Goal: Find contact information: Find contact information

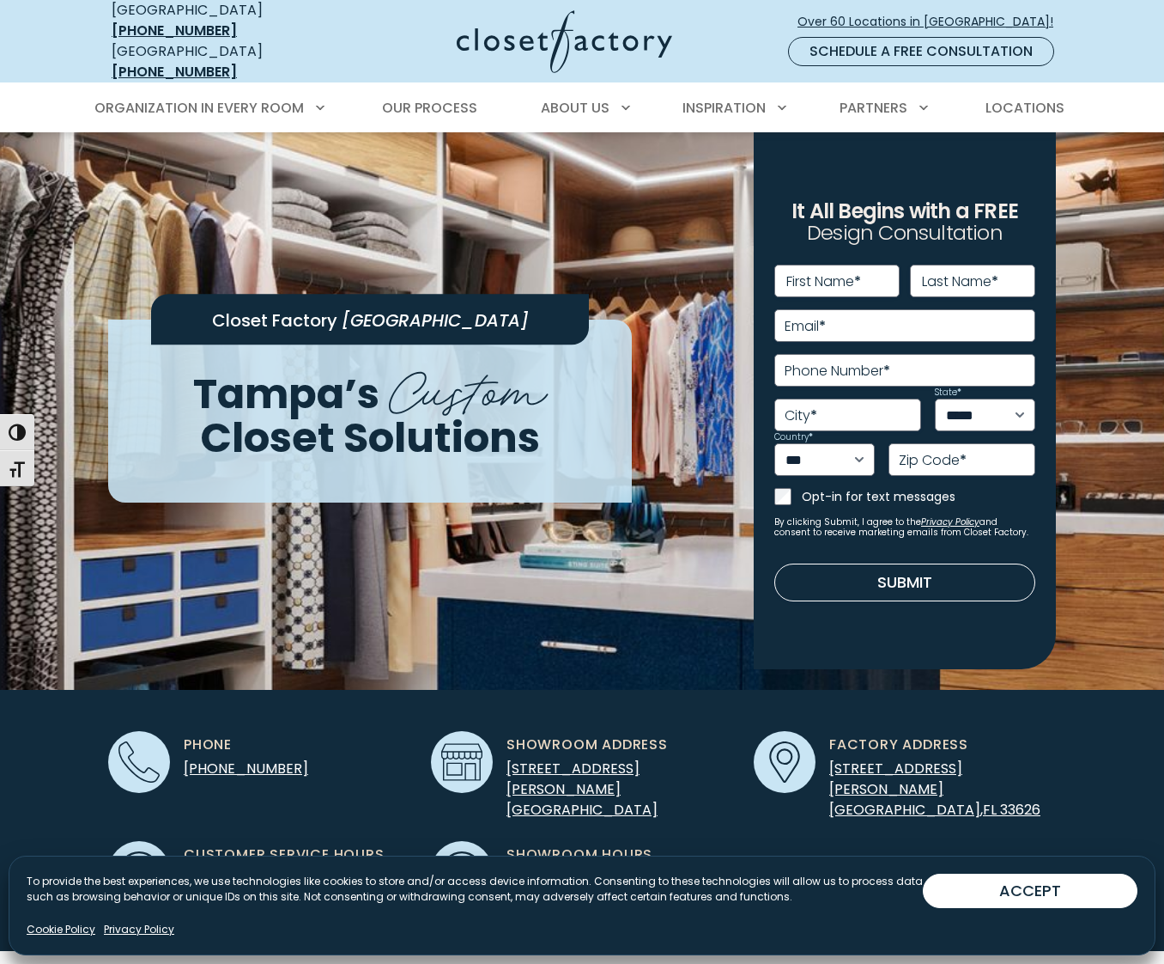
click at [1151, 947] on div "Manage Consent To provide the best experiences, we use technologies like cookie…" at bounding box center [582, 905] width 1147 height 100
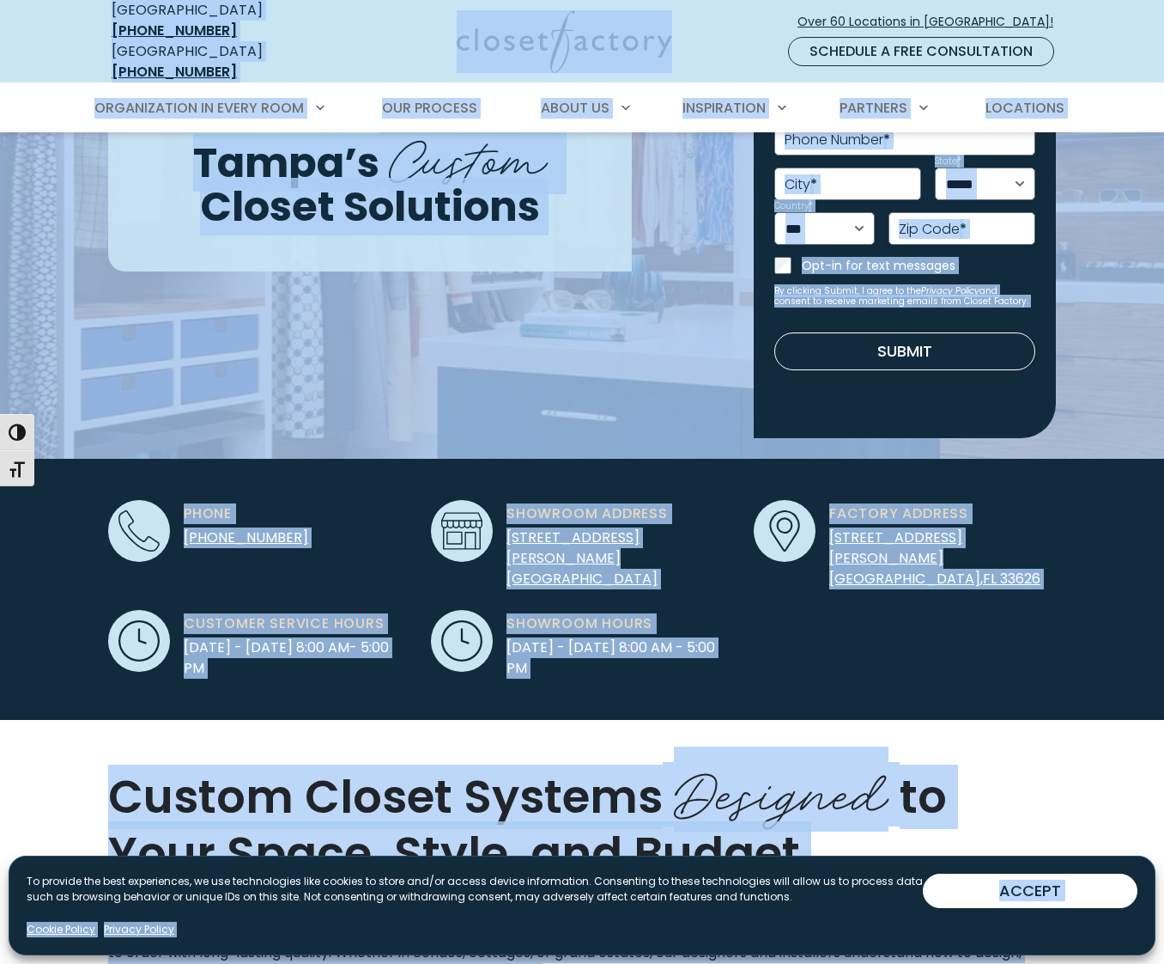
scroll to position [350, 0]
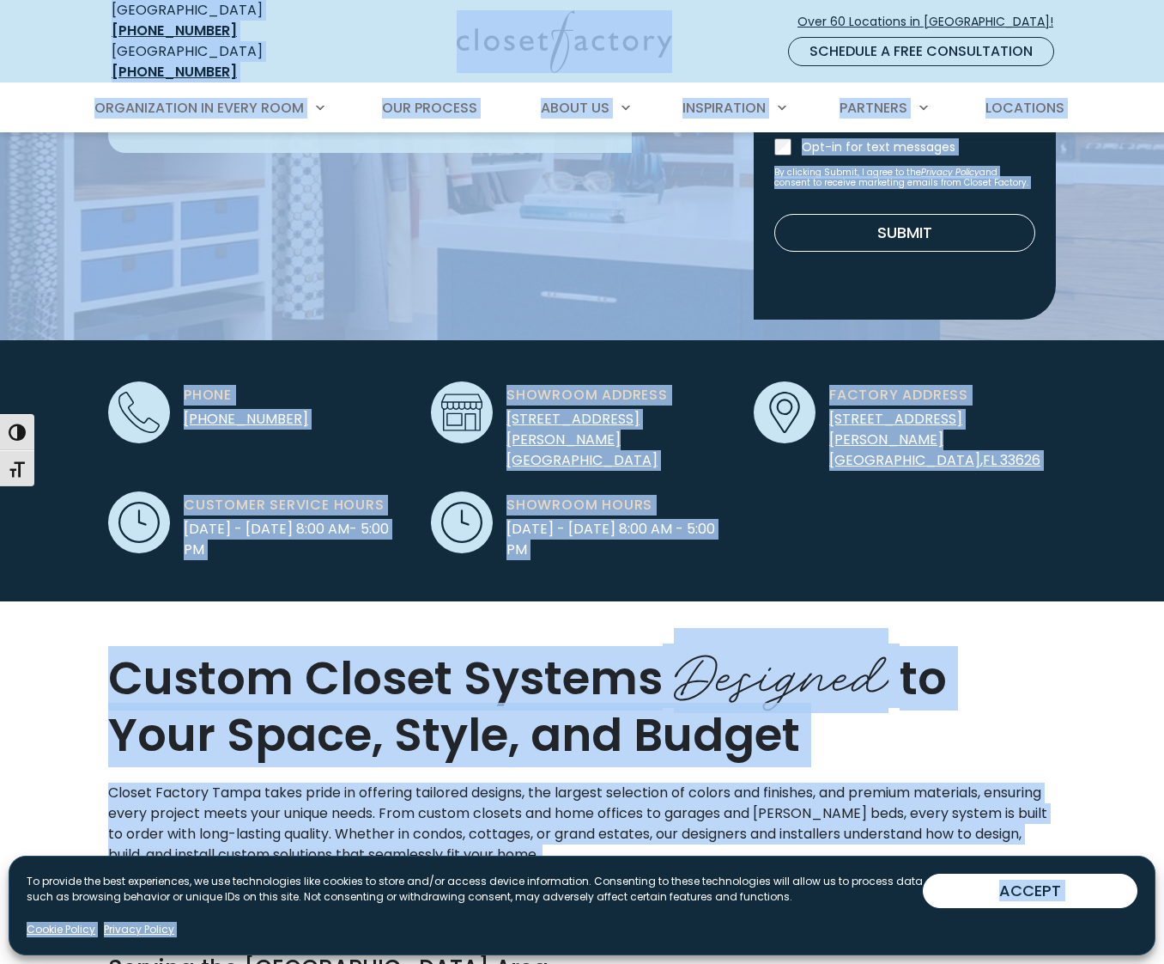
drag, startPoint x: 1146, startPoint y: 946, endPoint x: 1295, endPoint y: 986, distance: 153.7
click at [1049, 682] on h2 "Custom Closet Systems Designed to Your Space, Style, and Budget" at bounding box center [582, 705] width 948 height 112
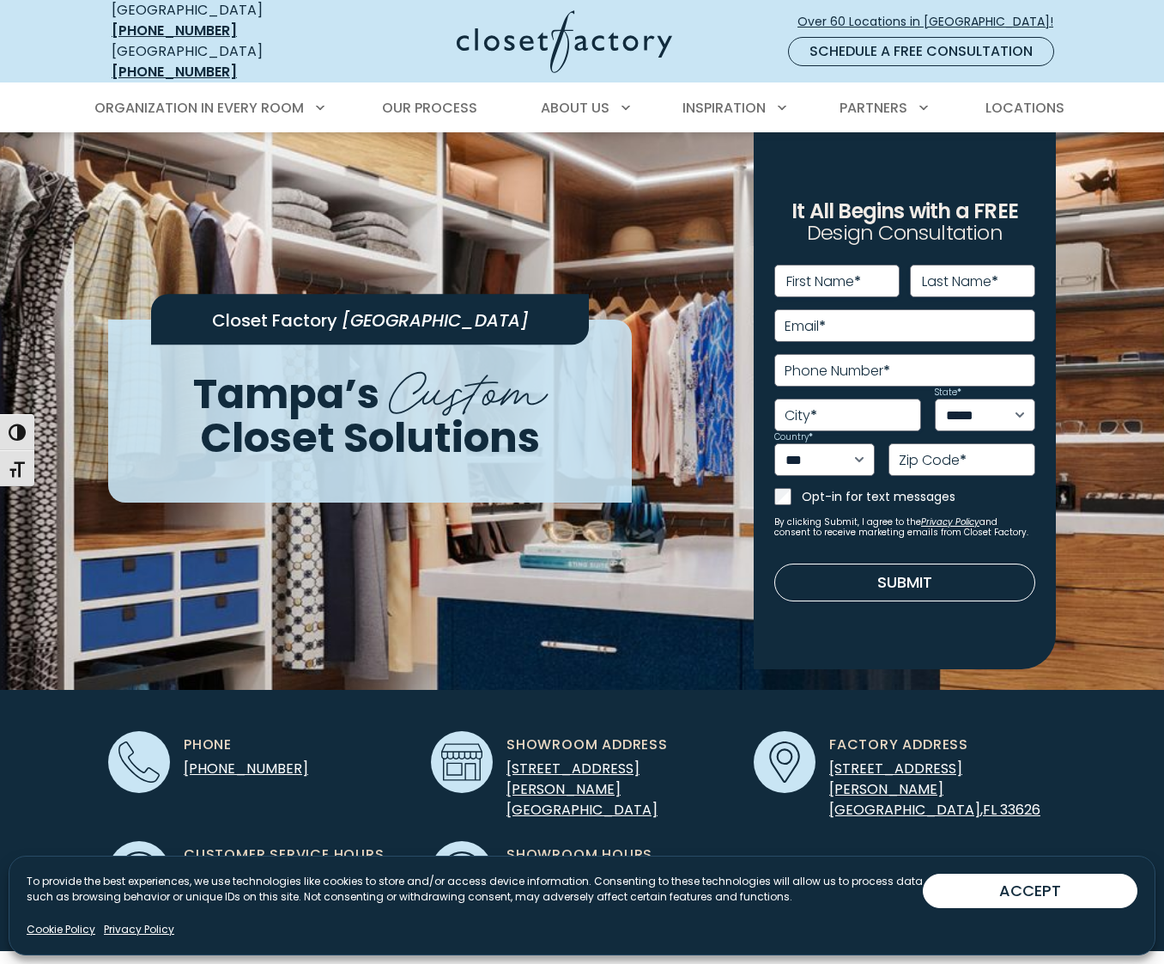
scroll to position [0, 0]
click at [1028, 98] on span "Locations" at bounding box center [1025, 108] width 79 height 20
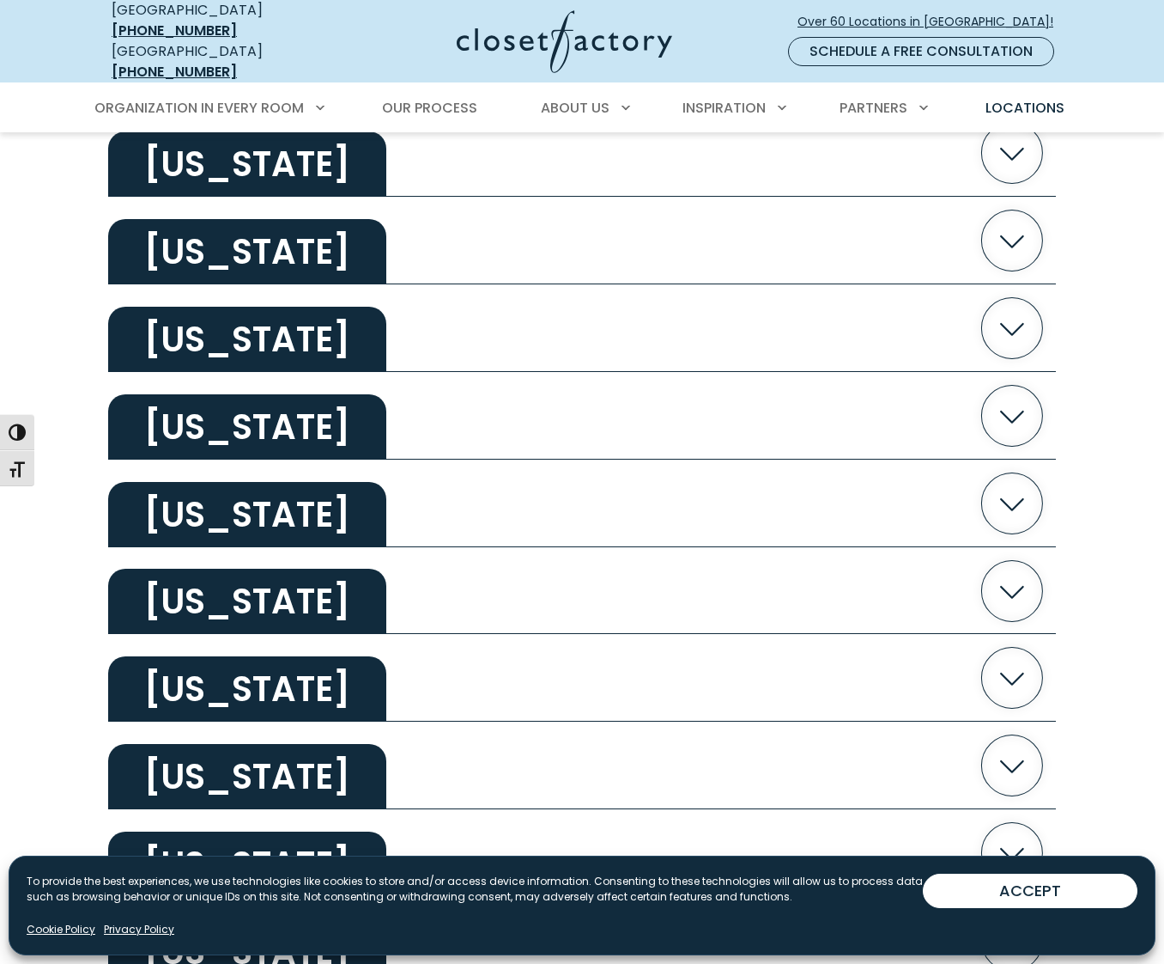
scroll to position [1249, 0]
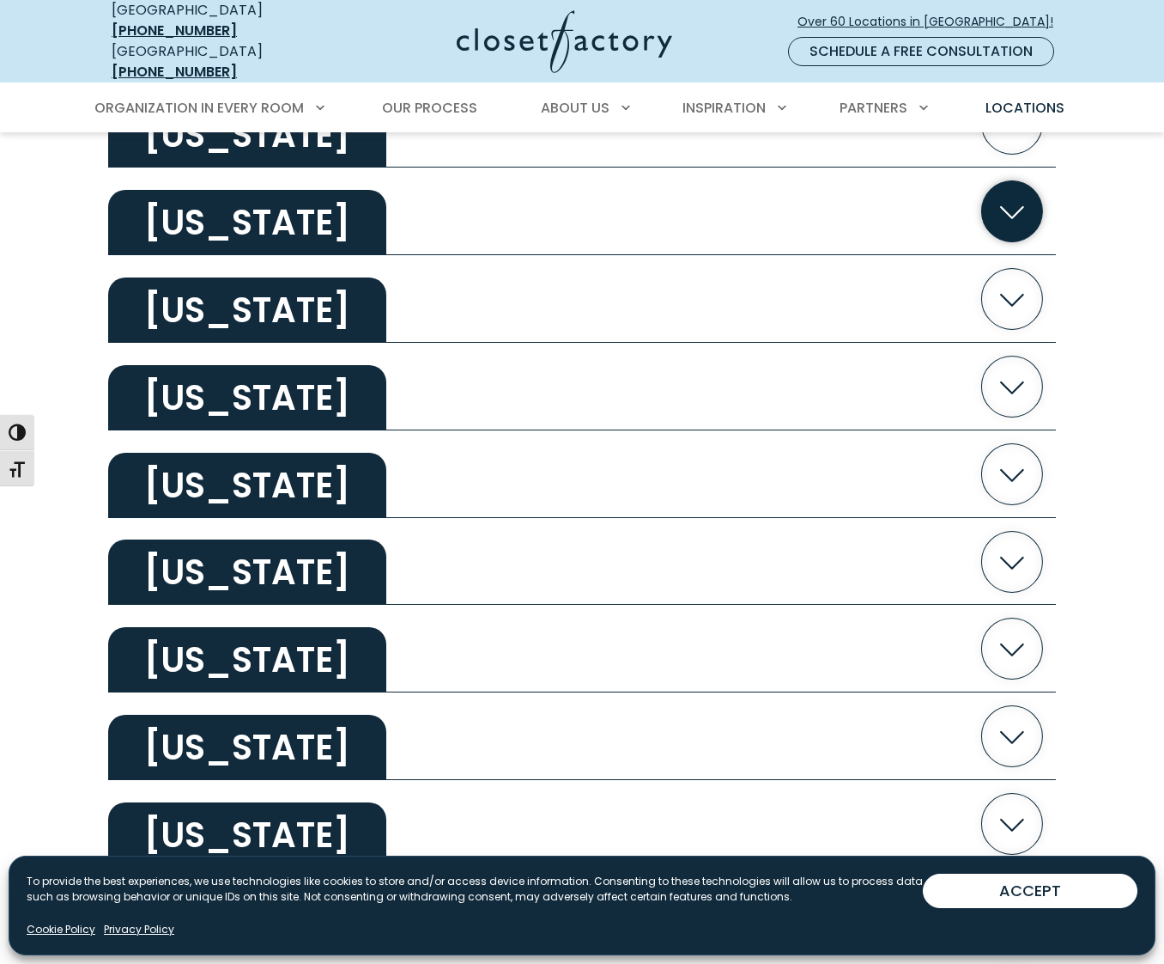
click at [229, 212] on h2 "Florida" at bounding box center [247, 222] width 278 height 65
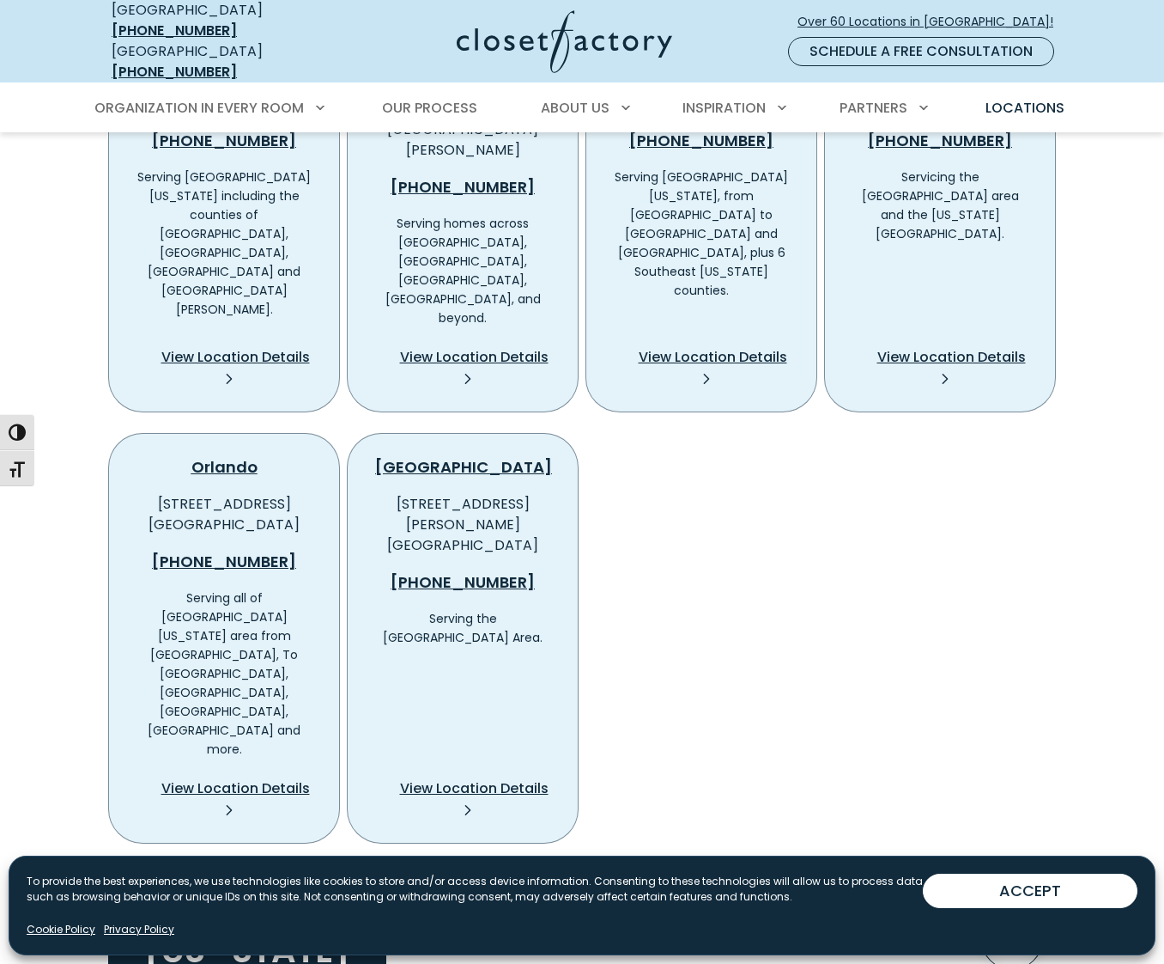
scroll to position [1529, 0]
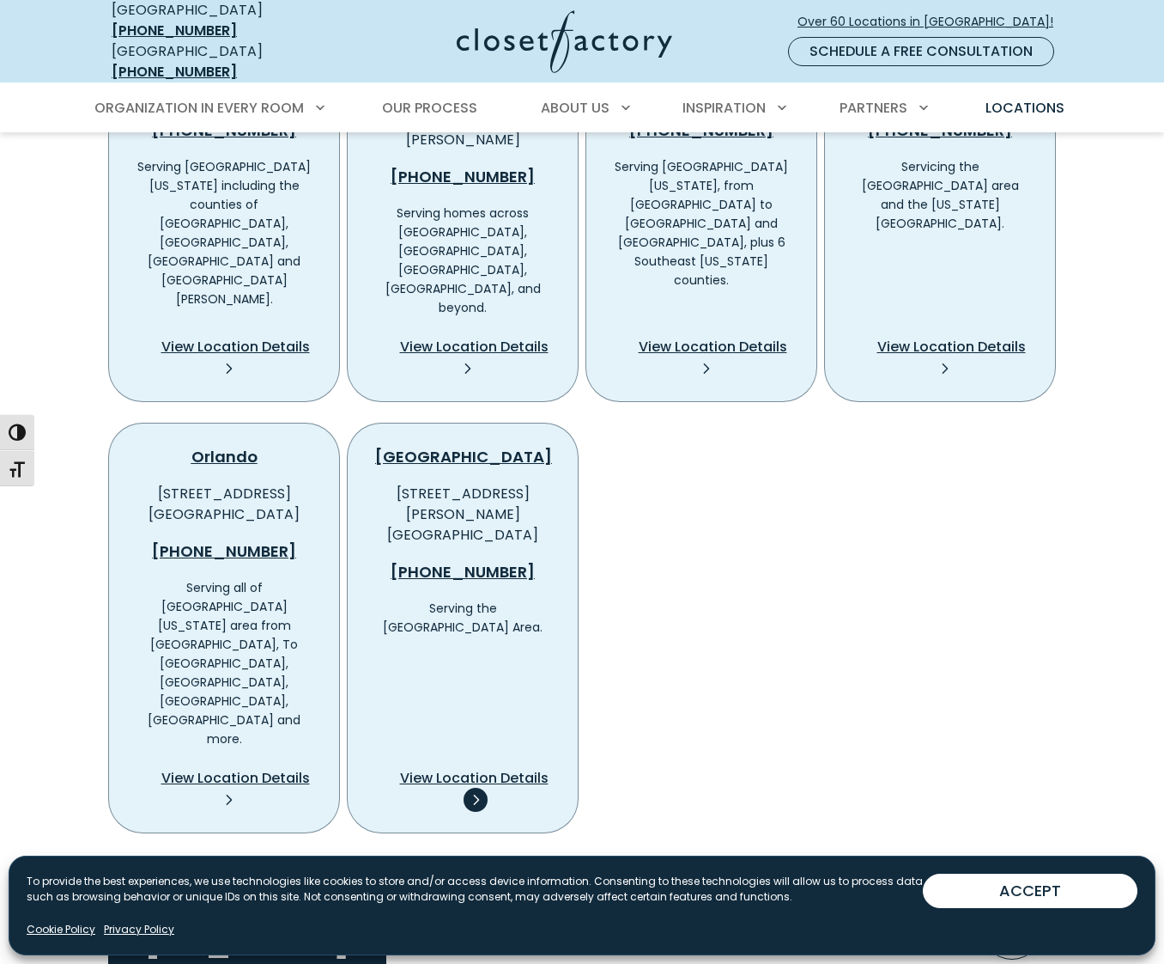
click at [518, 768] on span "View Location Details" at bounding box center [474, 778] width 149 height 21
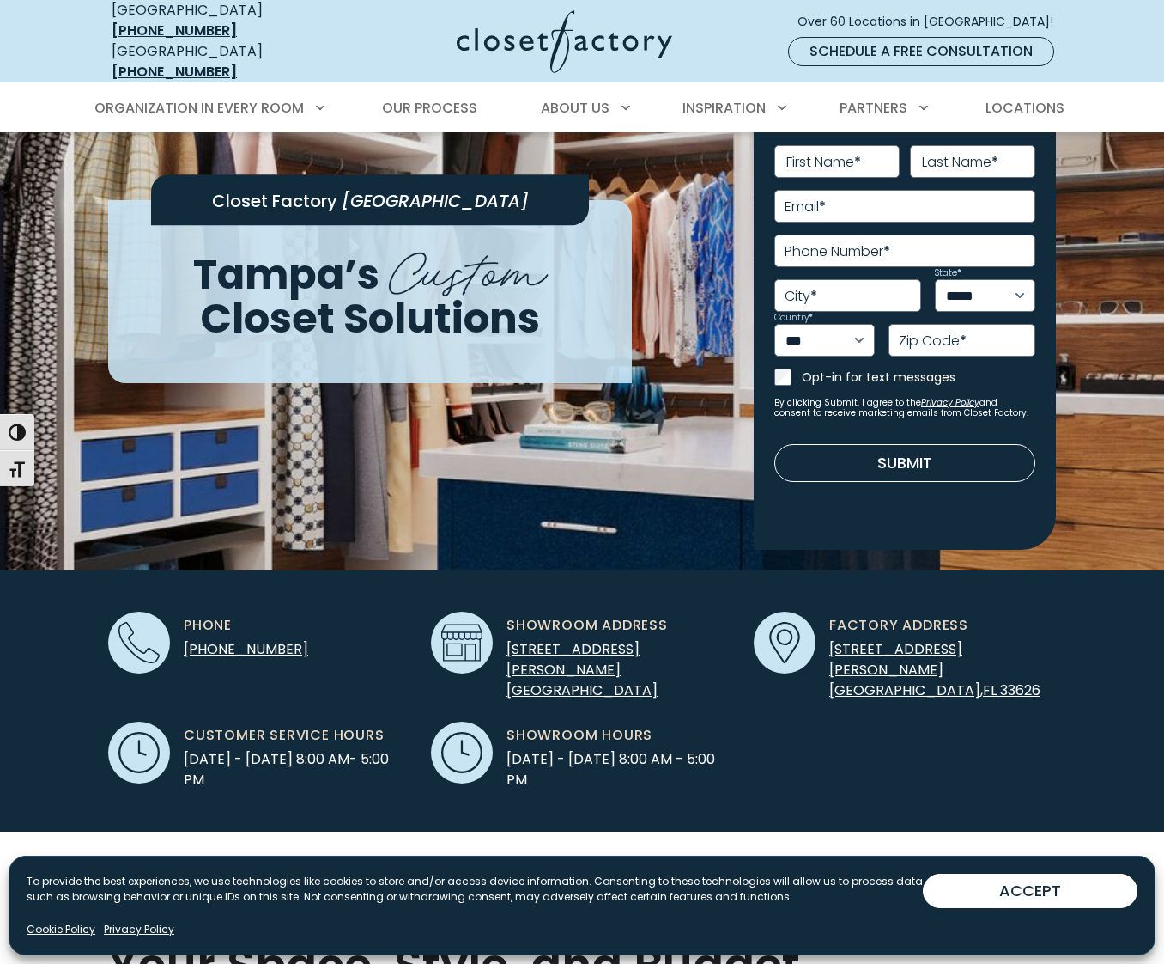
scroll to position [125, 0]
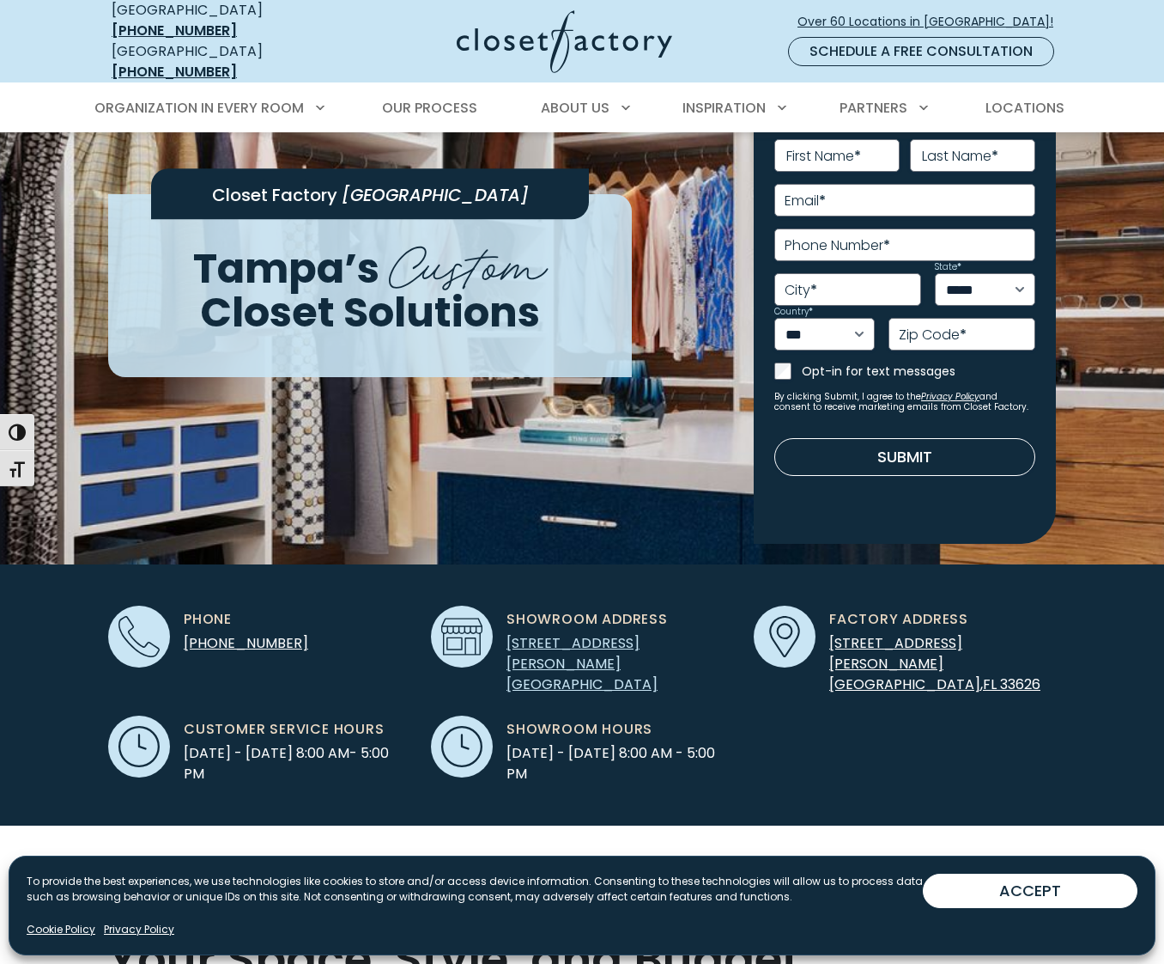
click at [587, 633] on link "13280 McCormick Dr STE E4 Tampa, FL 33626" at bounding box center [582, 663] width 151 height 61
